Goal: Share content: Share content

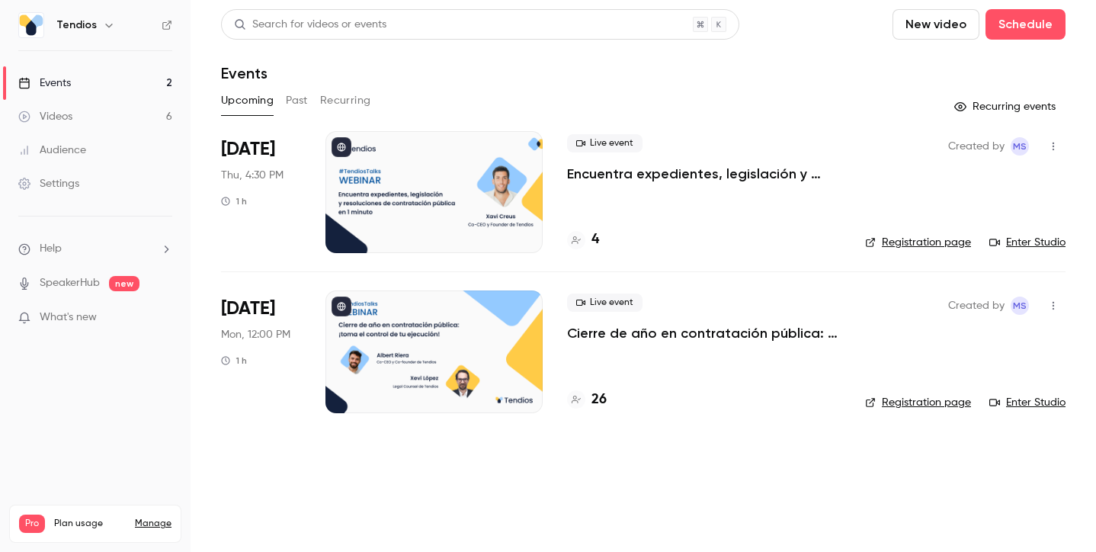
click at [858, 49] on header "Search for videos or events New video Schedule Events" at bounding box center [643, 45] width 844 height 73
drag, startPoint x: 245, startPoint y: 173, endPoint x: 303, endPoint y: 174, distance: 58.7
click at [303, 174] on li "[DATE] Thu, 4:30 PM 1 h Live event Encuentra expedientes, legislación y resoluc…" at bounding box center [643, 201] width 844 height 140
click at [1040, 238] on link "Enter Studio" at bounding box center [1027, 242] width 76 height 15
click at [297, 100] on button "Past" at bounding box center [297, 100] width 22 height 24
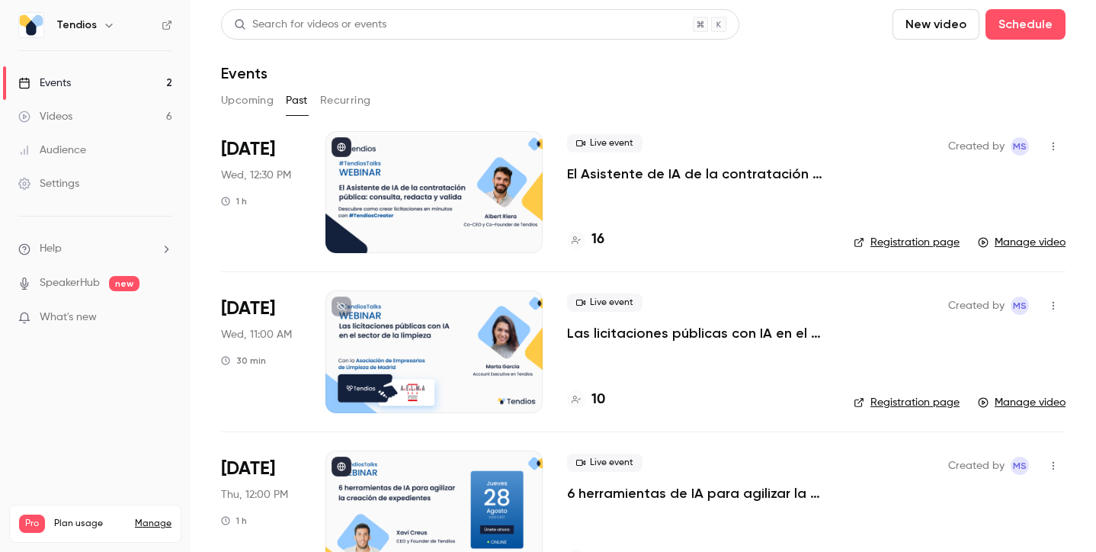
click at [54, 117] on div "Videos" at bounding box center [45, 116] width 54 height 15
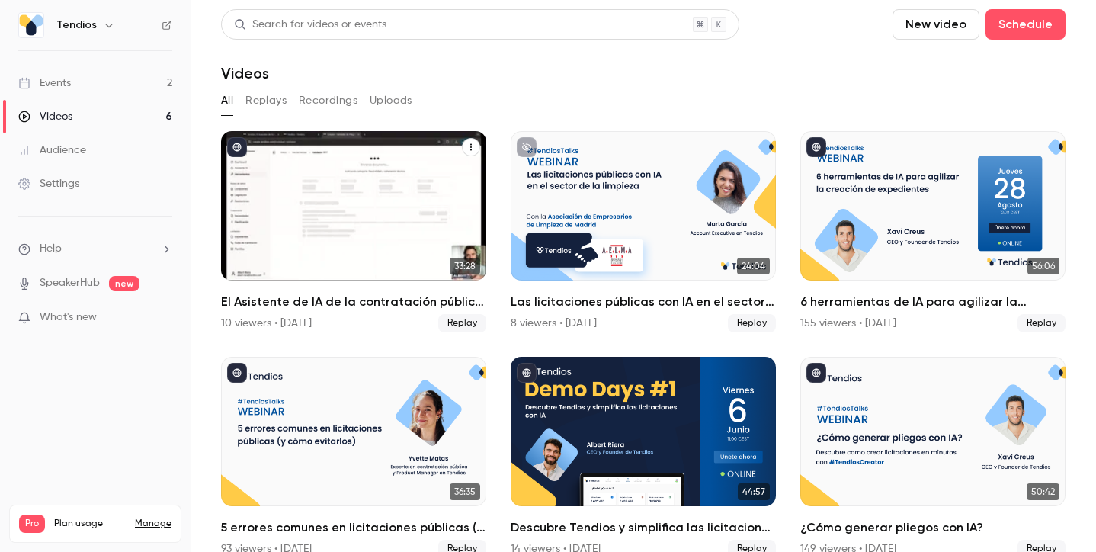
click at [474, 147] on icon "El Asistente de IA de la contratación pública: consulta, redacta y valida." at bounding box center [470, 146] width 9 height 9
click at [466, 114] on div at bounding box center [548, 276] width 1096 height 552
click at [469, 151] on icon "El Asistente de IA de la contratación pública: consulta, redacta y valida." at bounding box center [470, 146] width 9 height 9
click at [423, 189] on div "Share" at bounding box center [409, 182] width 119 height 15
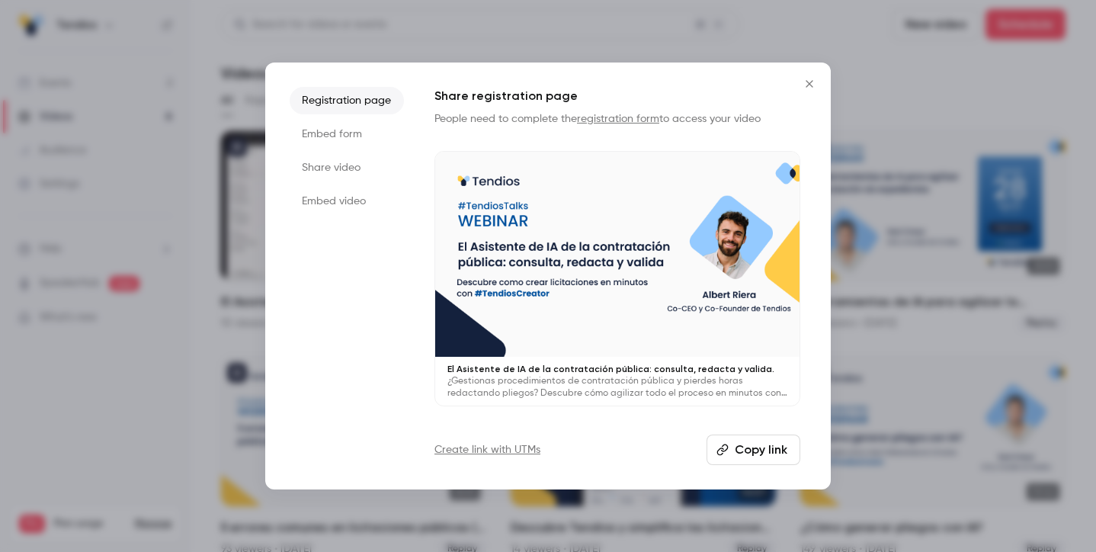
click at [370, 168] on li "Share video" at bounding box center [347, 167] width 114 height 27
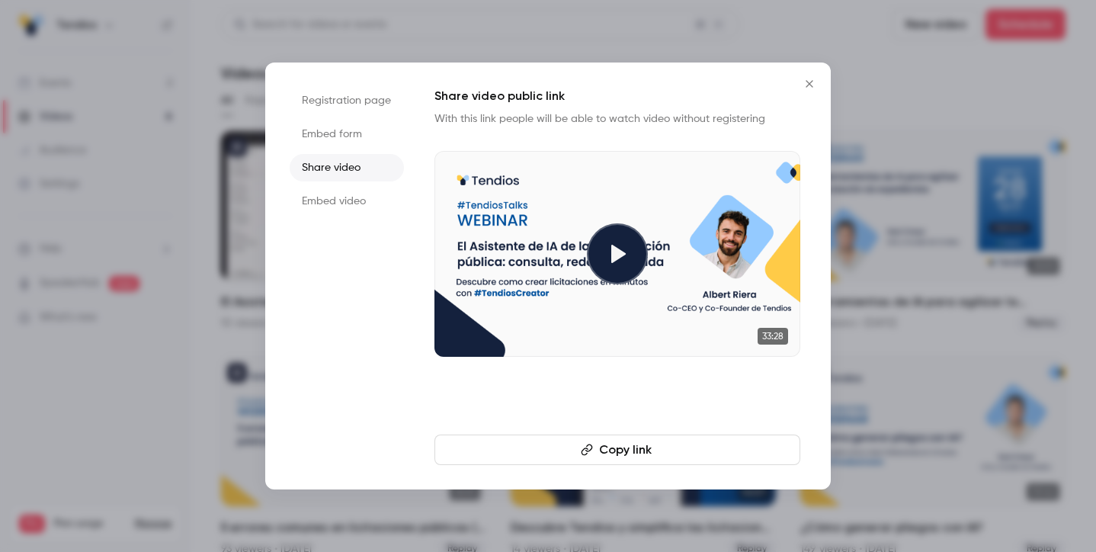
click at [809, 88] on icon "Close" at bounding box center [809, 84] width 18 height 12
